Goal: Information Seeking & Learning: Check status

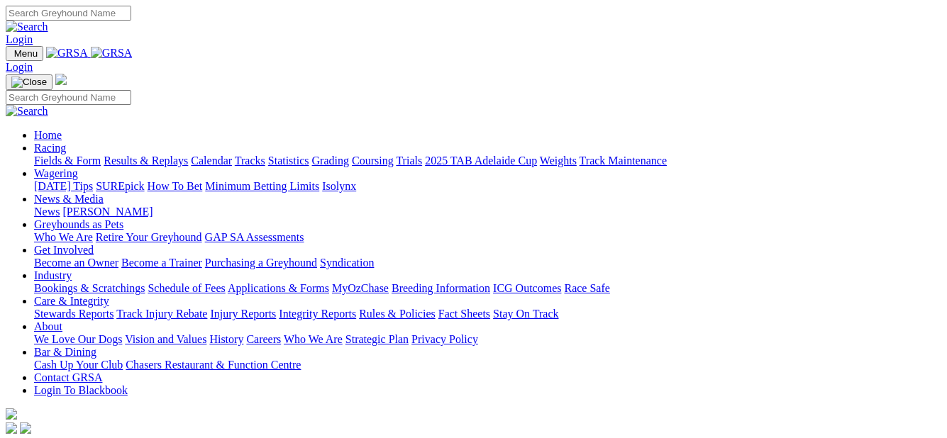
click at [173, 155] on link "Results & Replays" at bounding box center [146, 161] width 84 height 12
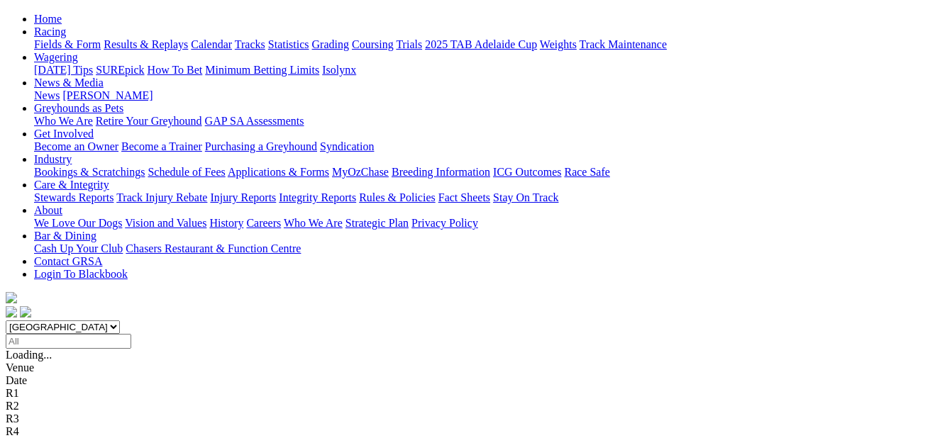
scroll to position [142, 0]
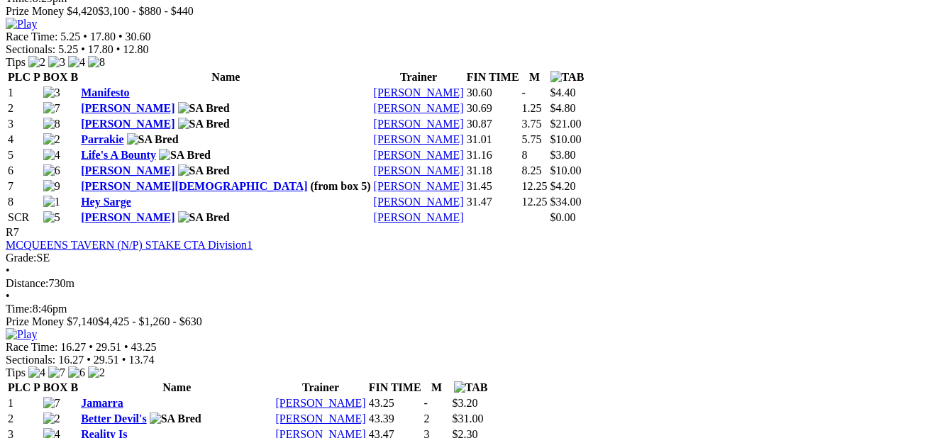
scroll to position [2198, 0]
